Goal: Navigation & Orientation: Find specific page/section

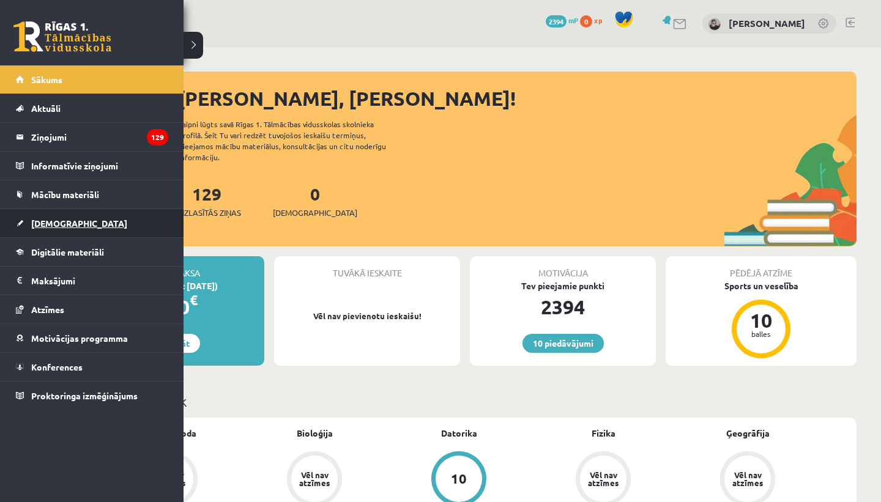
click at [26, 217] on link "[DEMOGRAPHIC_DATA]" at bounding box center [92, 223] width 152 height 28
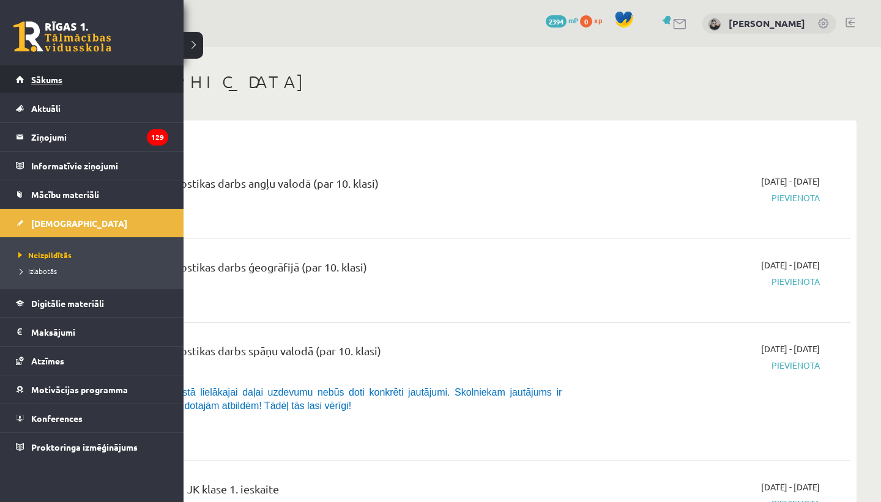
click at [31, 79] on span "Sākums" at bounding box center [46, 79] width 31 height 11
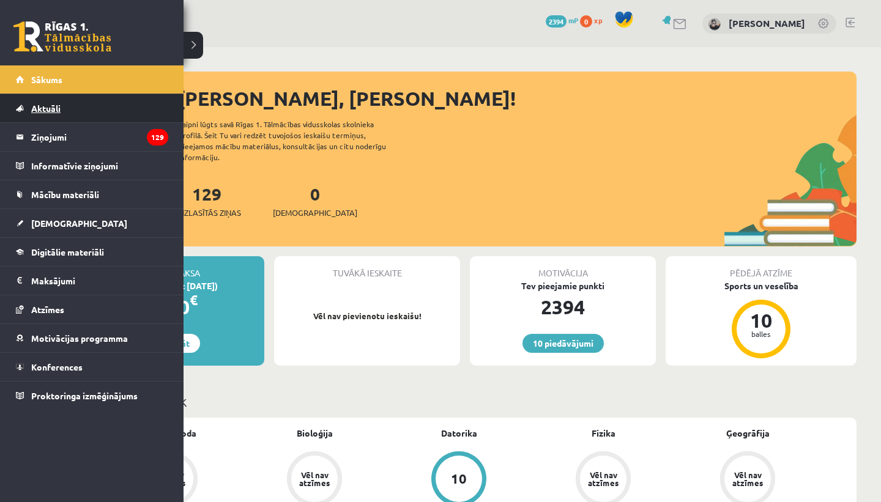
click at [53, 106] on span "Aktuāli" at bounding box center [45, 108] width 29 height 11
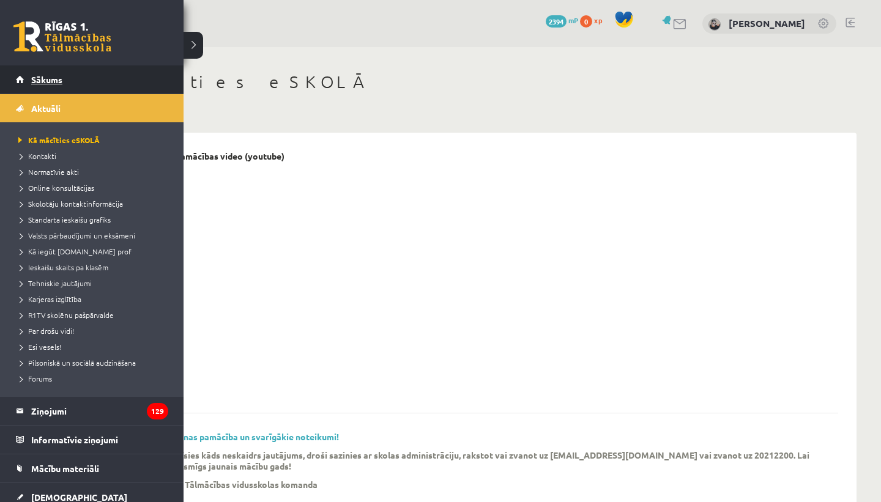
click at [42, 81] on span "Sākums" at bounding box center [46, 79] width 31 height 11
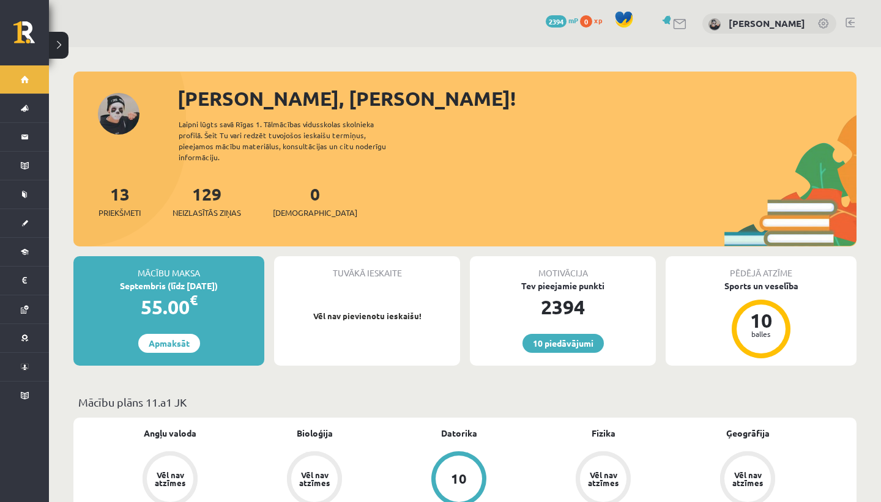
scroll to position [524, 0]
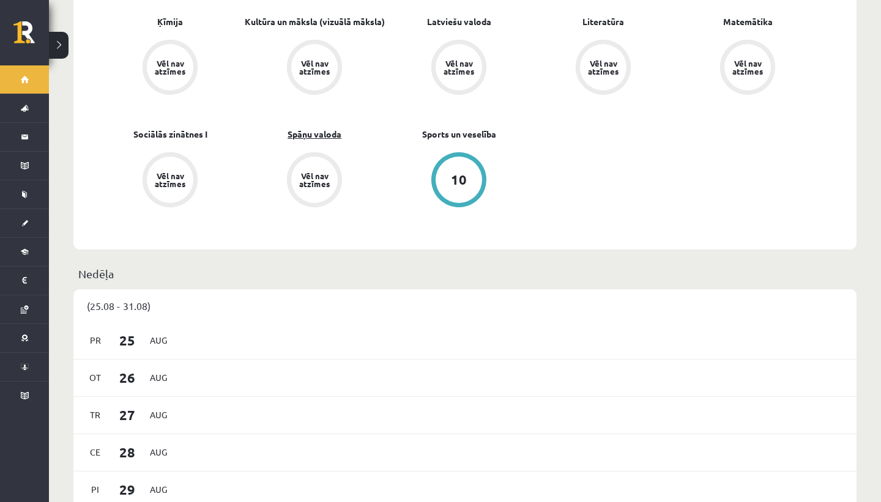
click at [327, 128] on link "Spāņu valoda" at bounding box center [314, 134] width 54 height 13
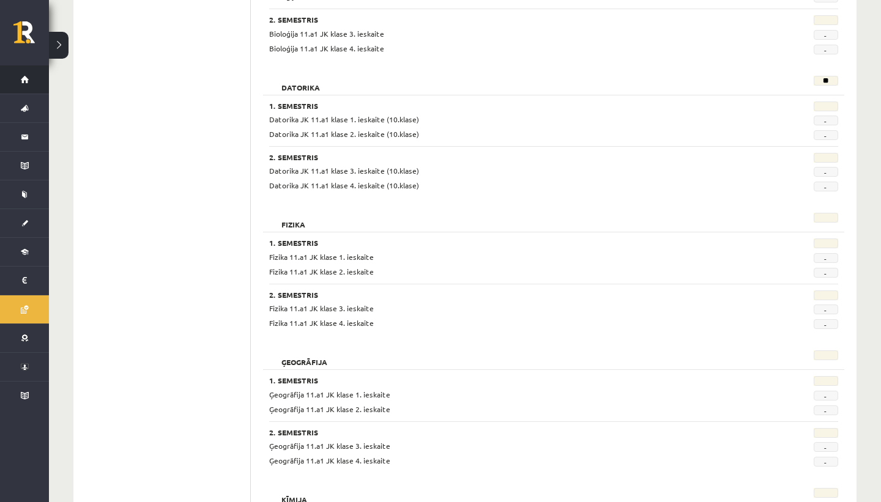
scroll to position [435, 0]
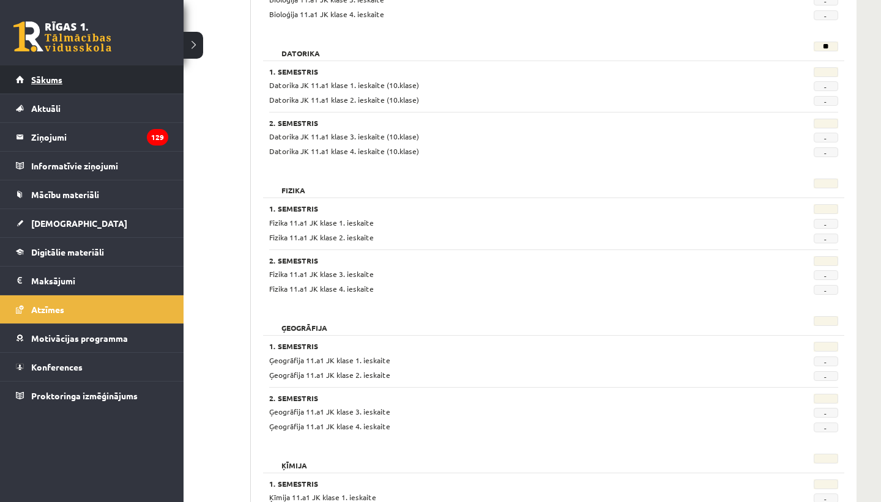
click at [57, 81] on span "Sākums" at bounding box center [46, 79] width 31 height 11
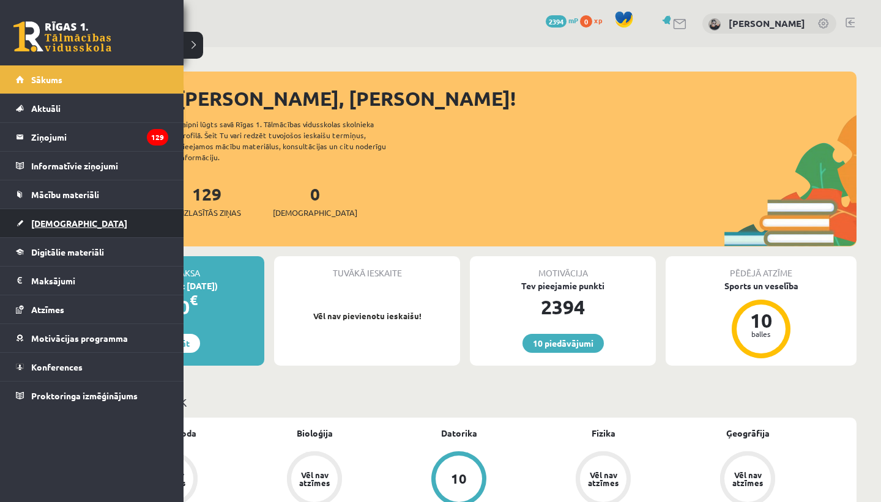
click at [57, 216] on link "[DEMOGRAPHIC_DATA]" at bounding box center [92, 223] width 152 height 28
